Goal: Task Accomplishment & Management: Manage account settings

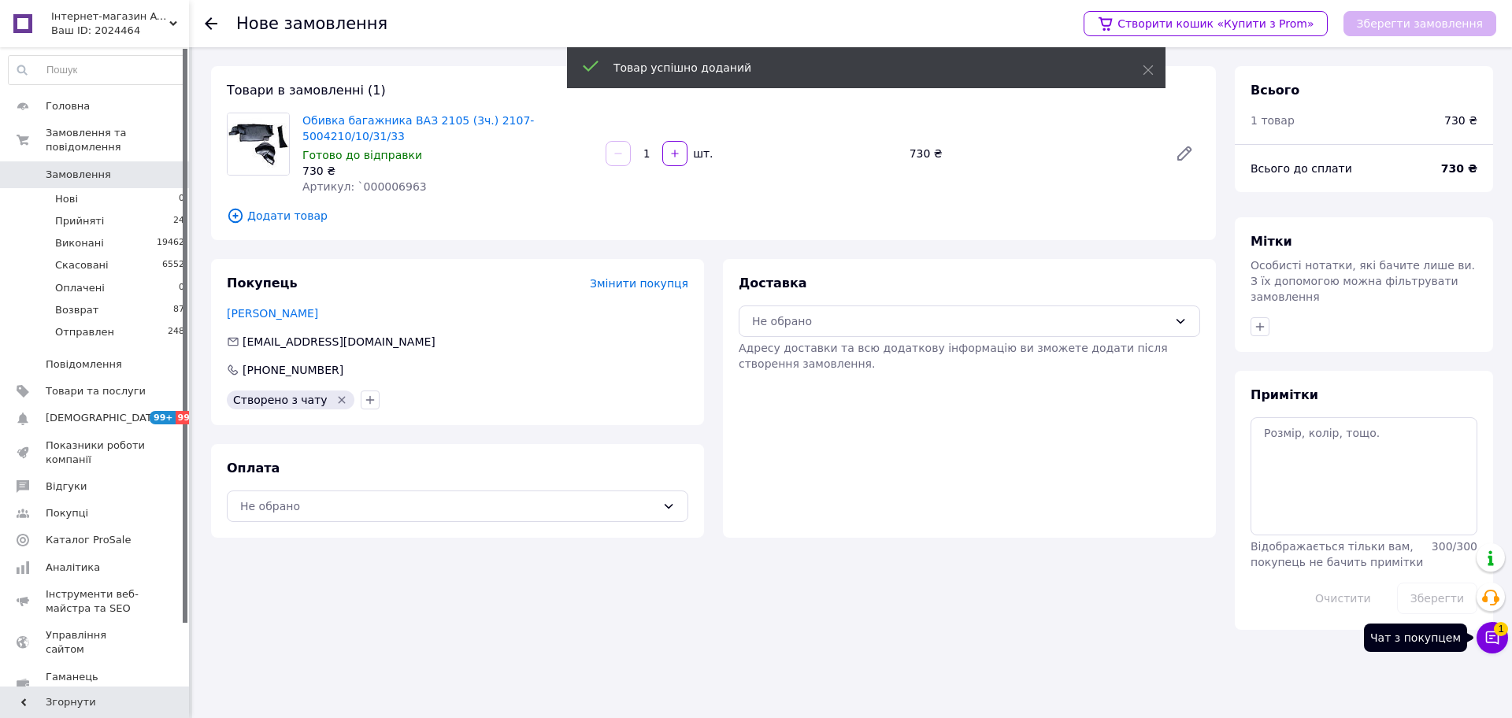
click at [1491, 631] on icon at bounding box center [1493, 638] width 16 height 16
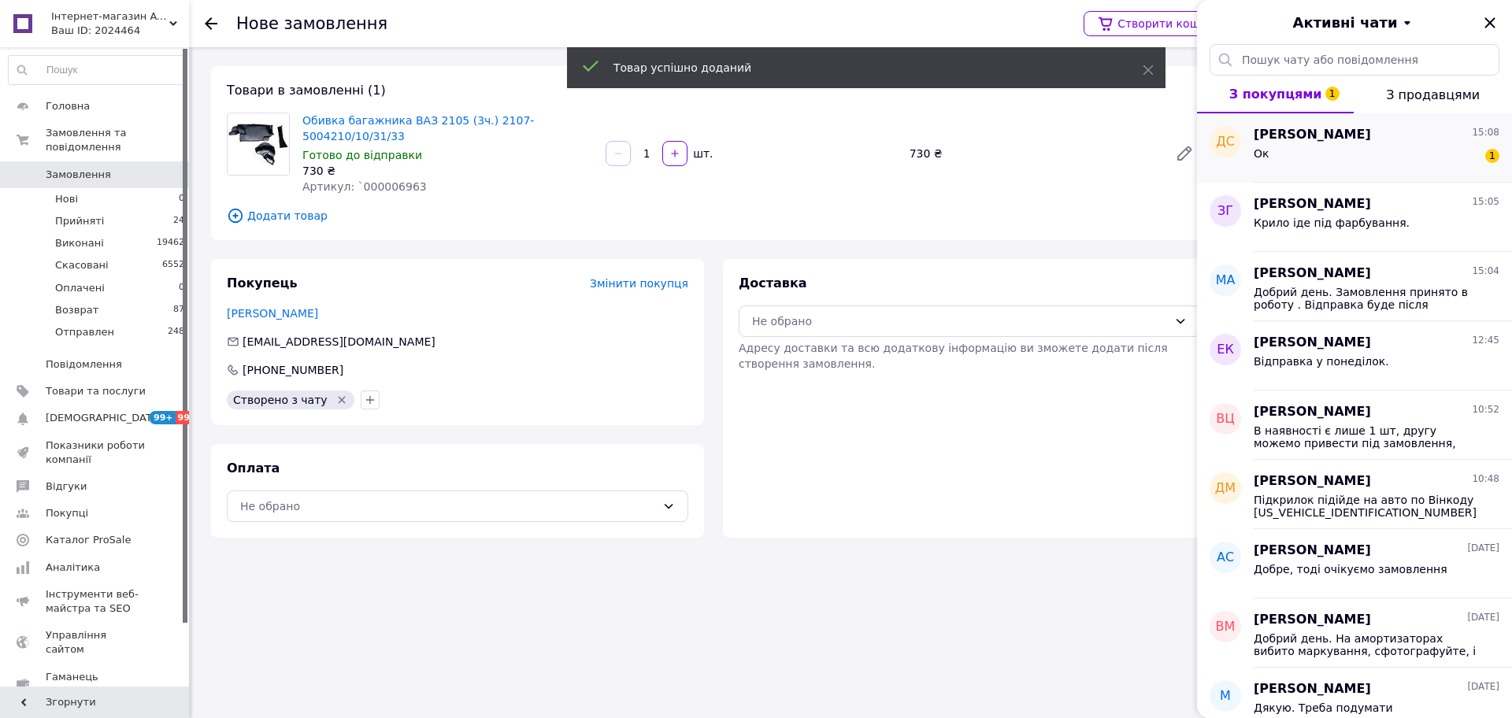
click at [1336, 141] on span "Дмитро Сьомака" at bounding box center [1312, 135] width 117 height 18
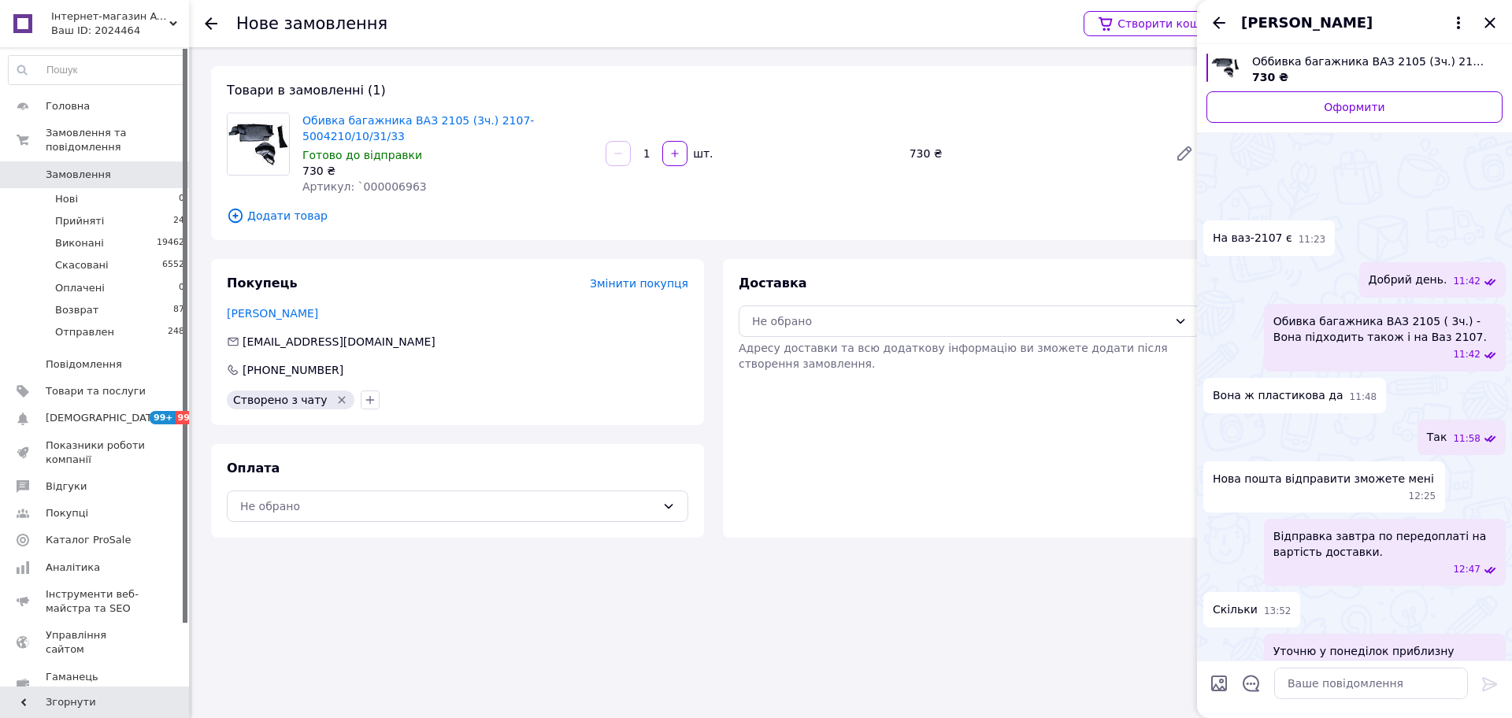
scroll to position [101, 0]
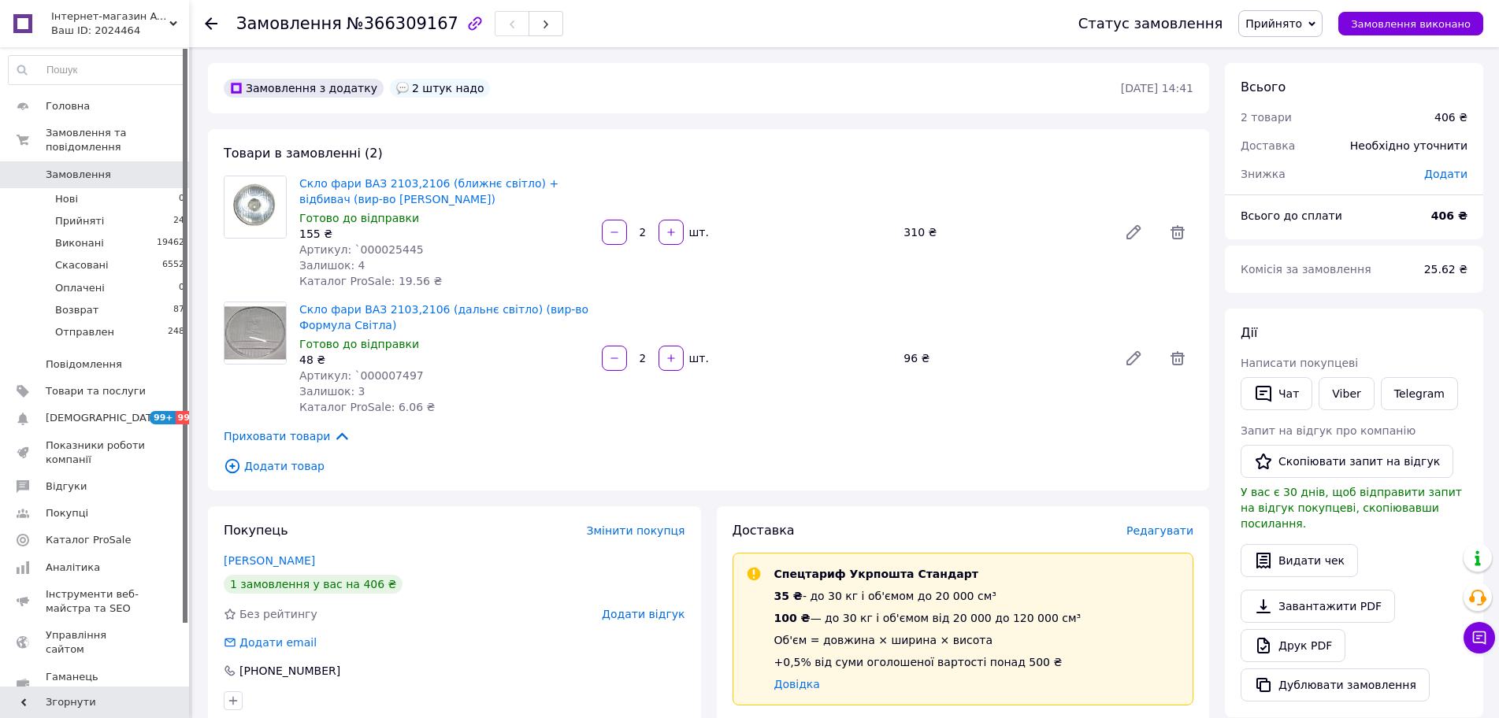
click at [479, 682] on div "Покупець Змінити покупця Артимович Максим 1 замовлення у вас на 406 ₴ Без рейти…" at bounding box center [454, 617] width 493 height 220
click at [113, 168] on span "Замовлення" at bounding box center [96, 175] width 100 height 14
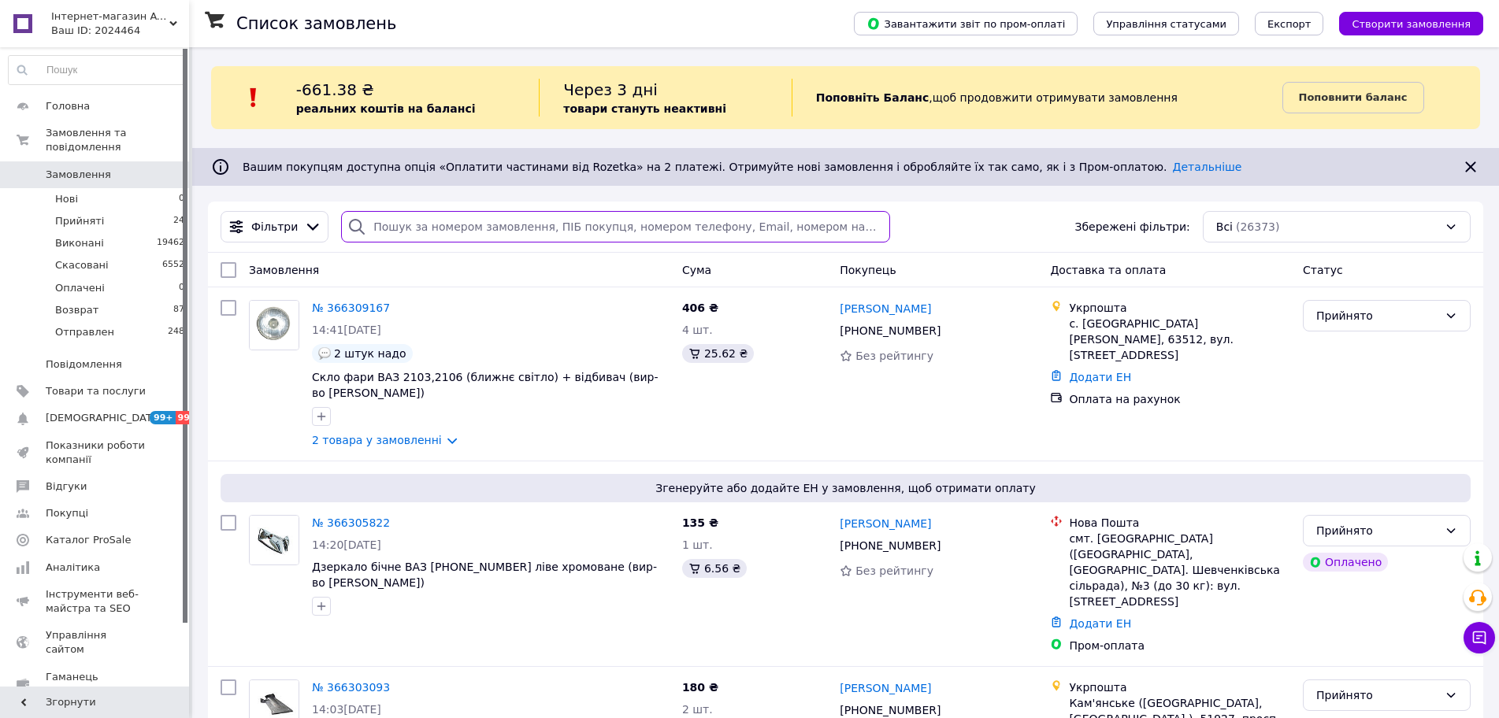
drag, startPoint x: 429, startPoint y: 232, endPoint x: 423, endPoint y: 225, distance: 9.6
click at [429, 232] on input "search" at bounding box center [615, 227] width 548 height 32
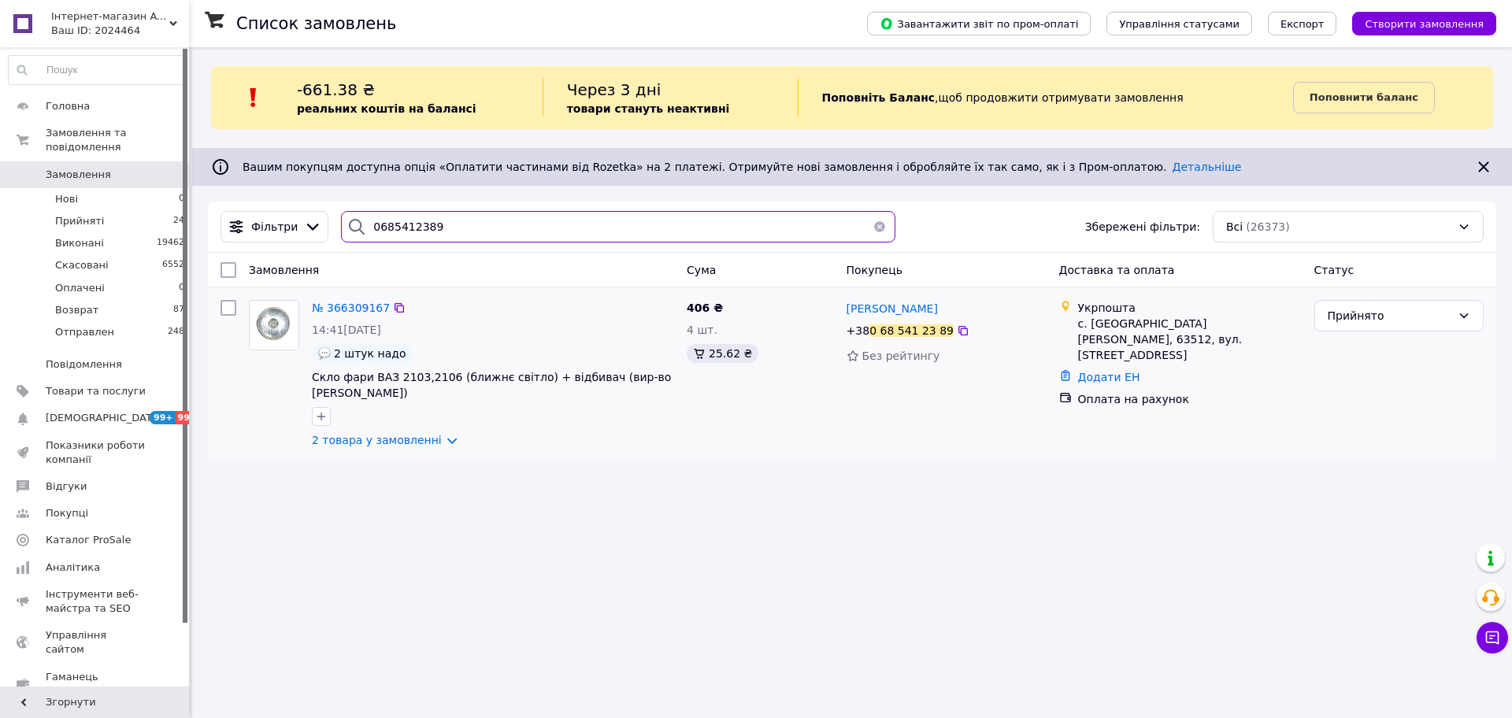
type input "0685412389"
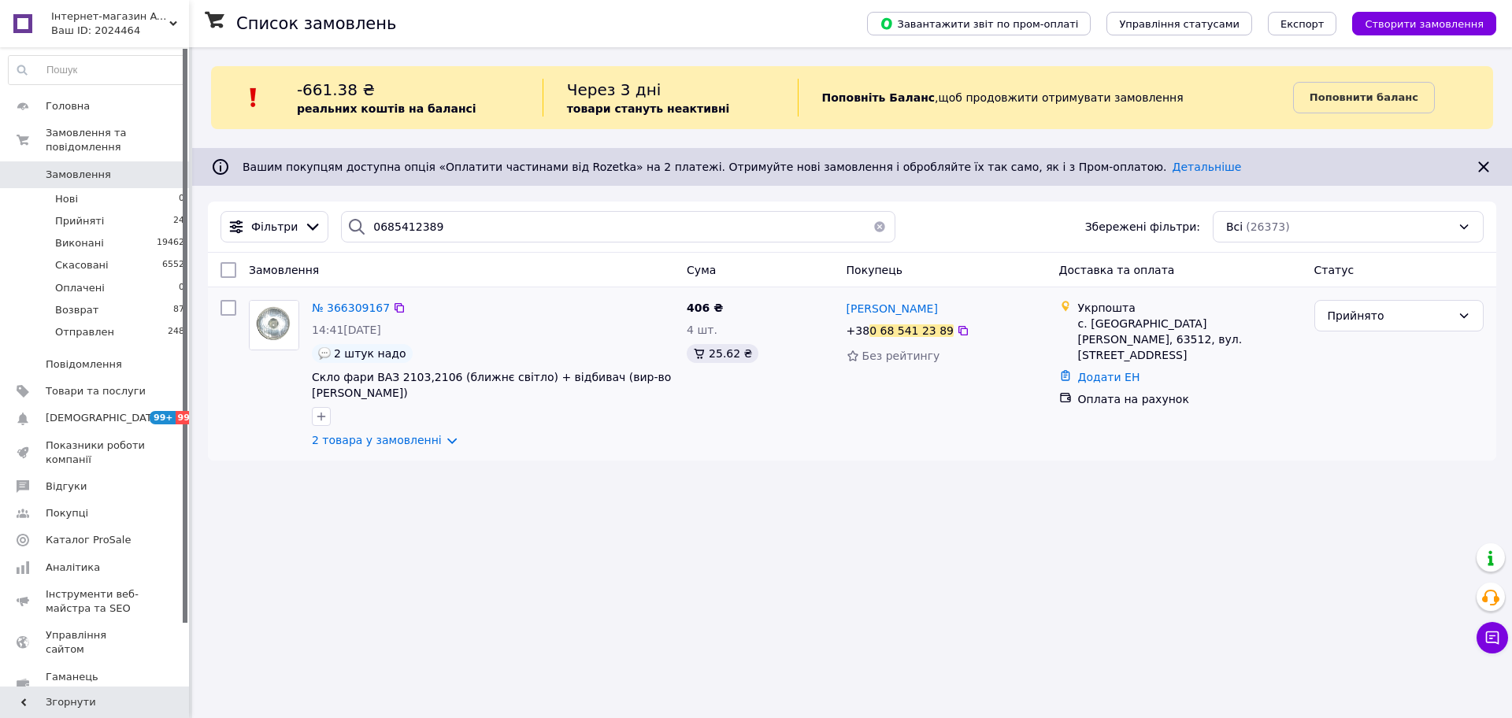
click at [328, 296] on div "№ 366309167 14:41, 12.10.2025 2 штук надо Скло фари ВАЗ 2103,2106 (ближнє світл…" at bounding box center [493, 374] width 375 height 161
click at [343, 308] on span "№ 366309167" at bounding box center [351, 308] width 78 height 13
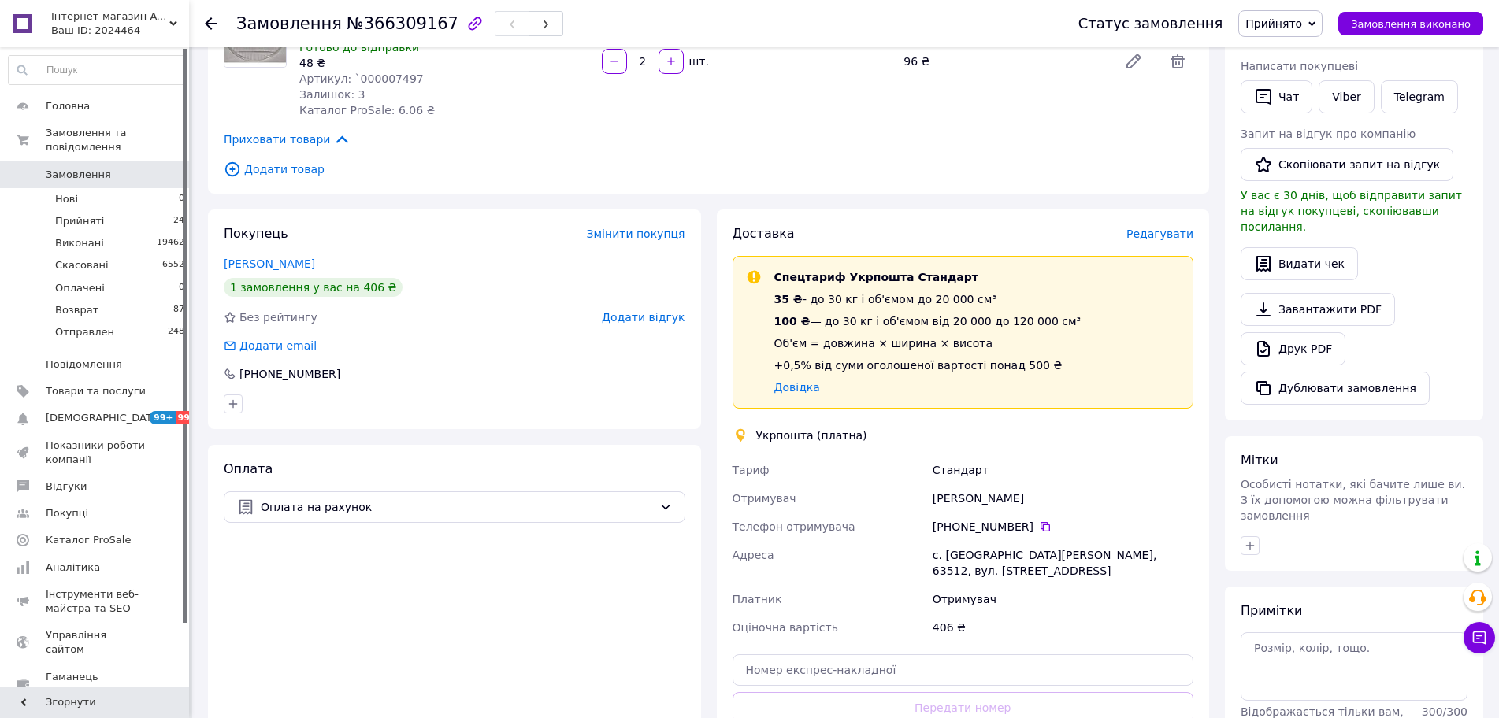
scroll to position [315, 0]
